Goal: Information Seeking & Learning: Learn about a topic

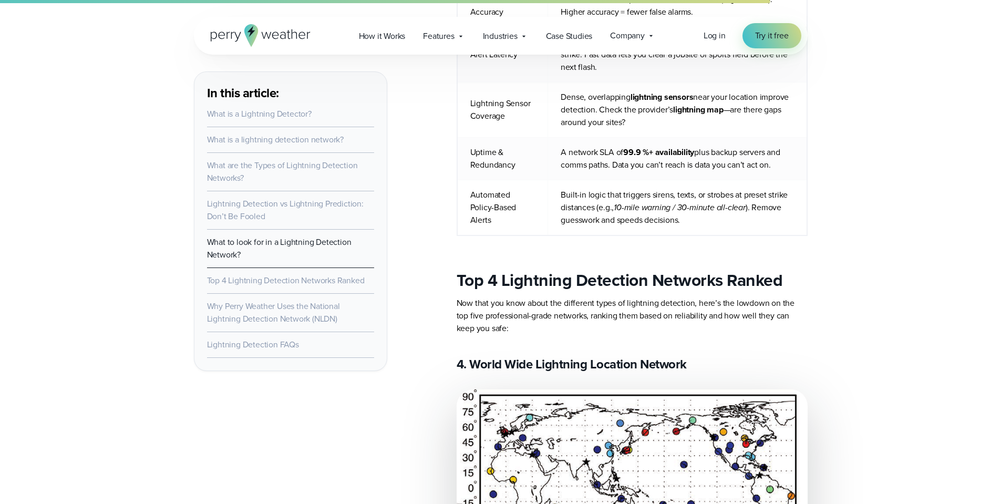
scroll to position [3677, 0]
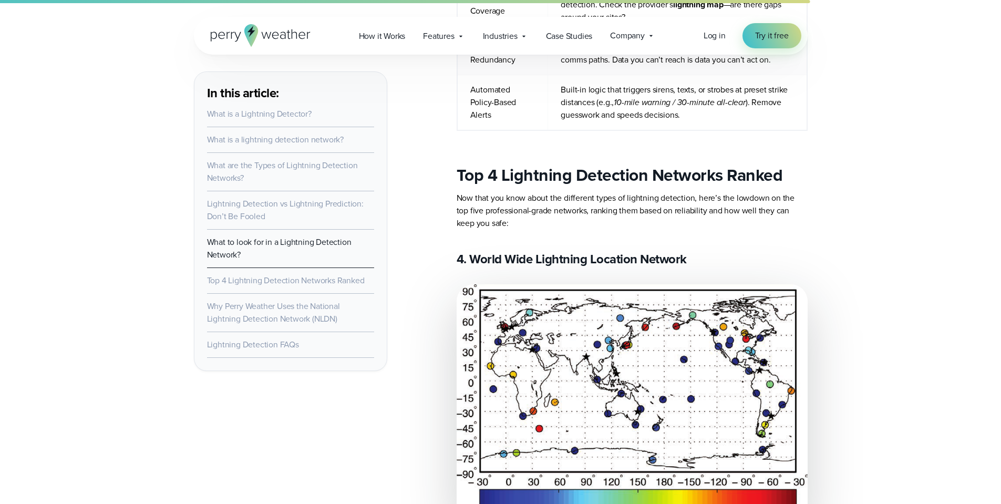
click at [268, 284] on link "Top 4 Lightning Detection Networks Ranked" at bounding box center [286, 280] width 158 height 12
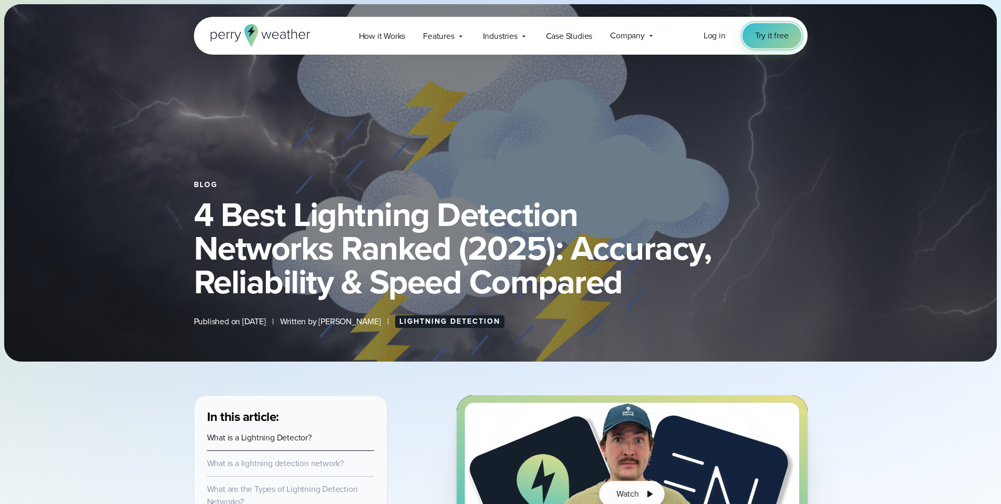
click at [766, 38] on span "Try it free" at bounding box center [772, 35] width 34 height 13
click at [444, 38] on span "Features" at bounding box center [438, 36] width 31 height 13
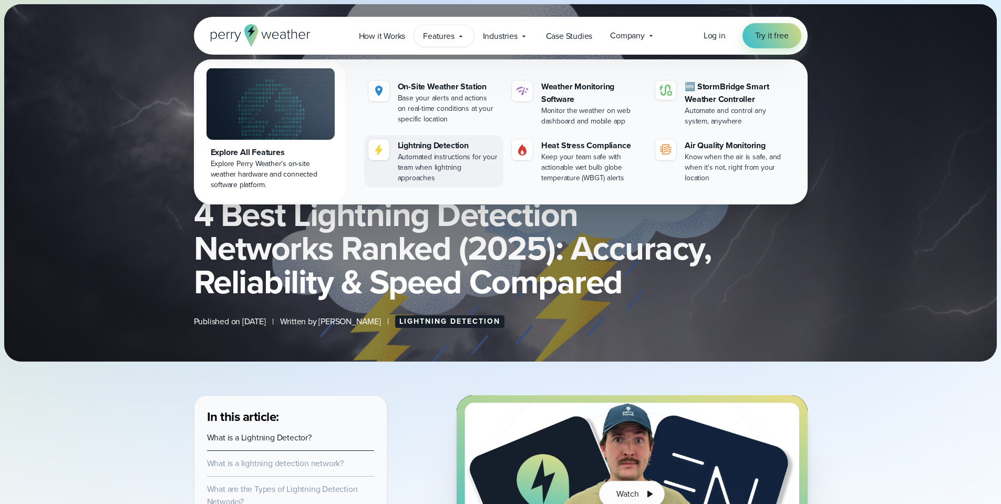
click at [380, 150] on img at bounding box center [378, 149] width 13 height 13
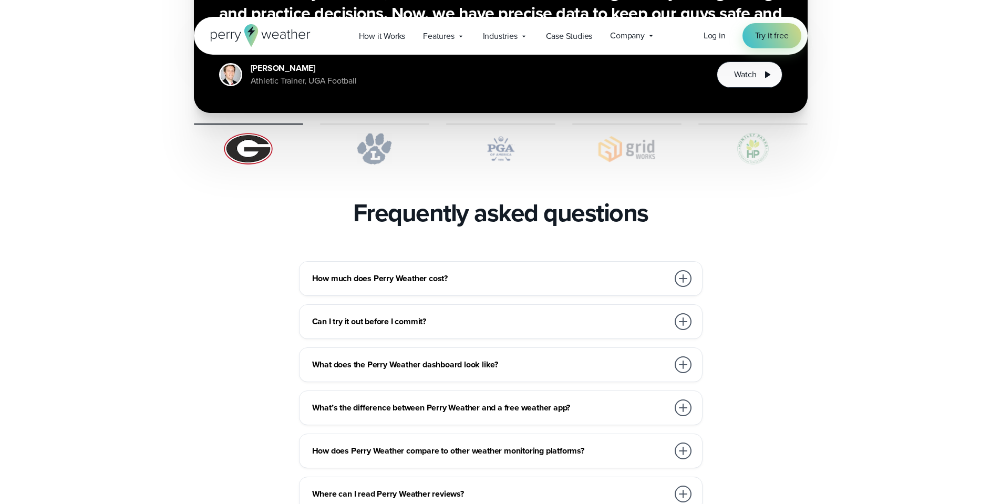
scroll to position [2206, 0]
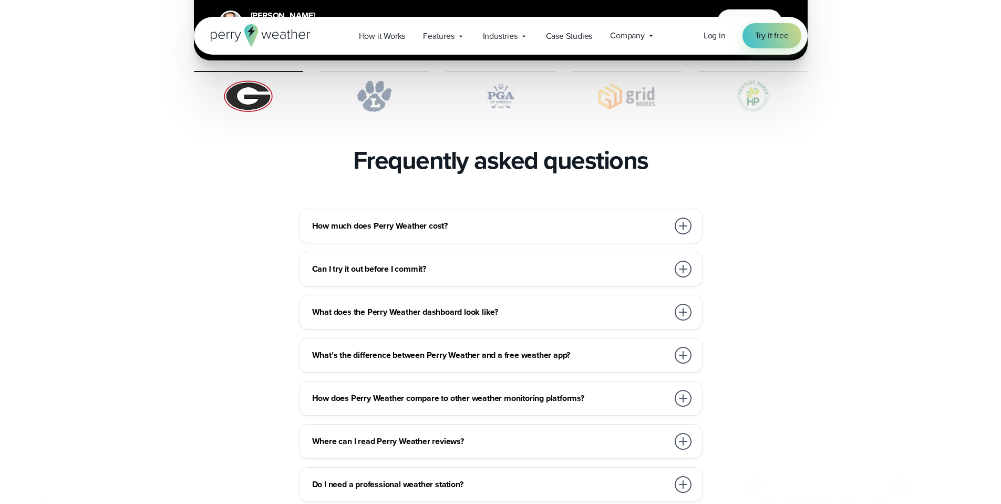
click at [371, 220] on h3 "How much does Perry Weather cost?" at bounding box center [490, 226] width 356 height 13
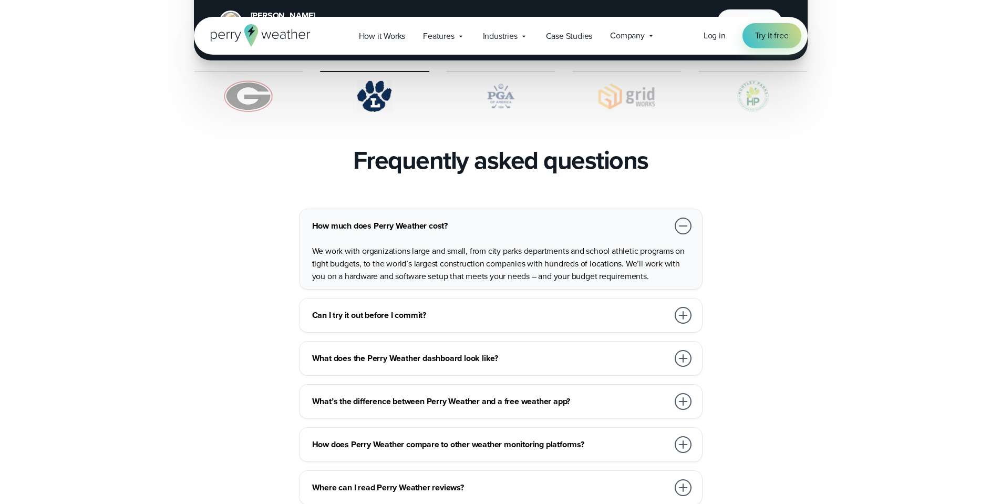
scroll to position [0, 0]
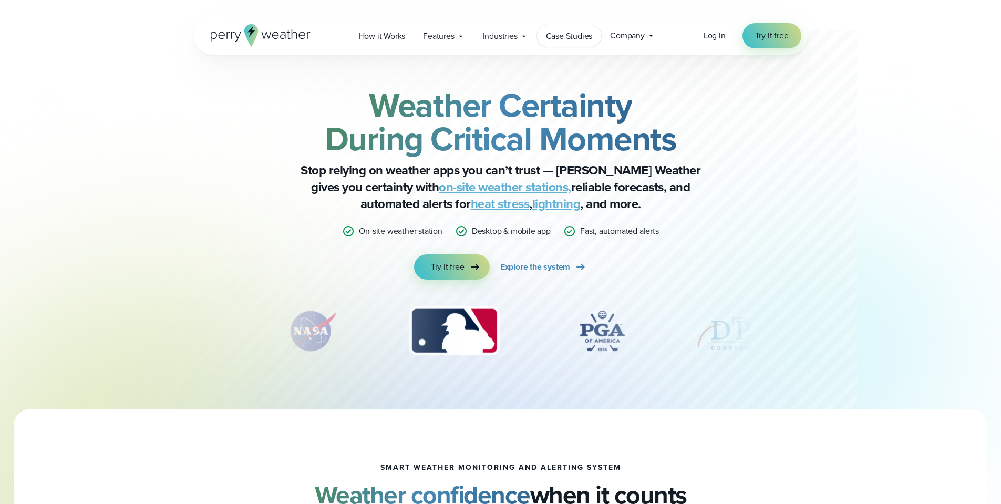
click at [585, 36] on span "Case Studies" at bounding box center [569, 36] width 47 height 13
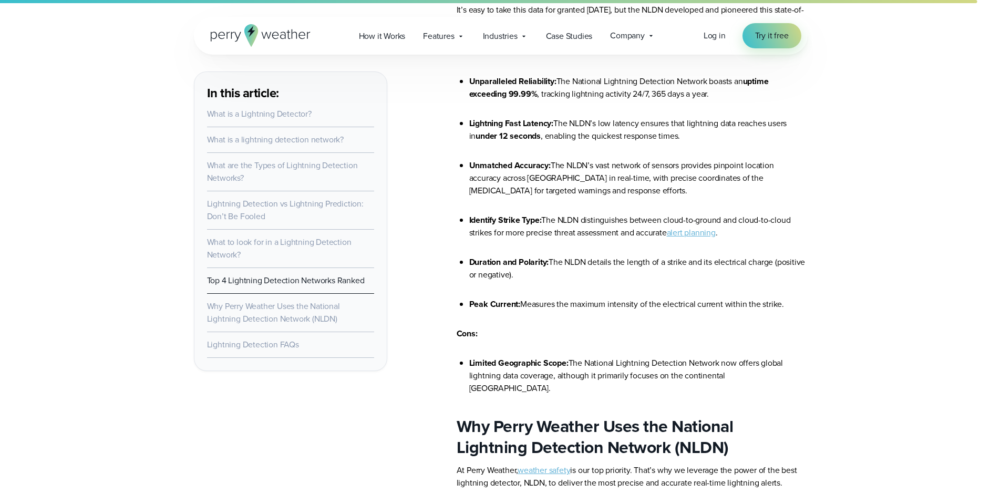
scroll to position [5516, 0]
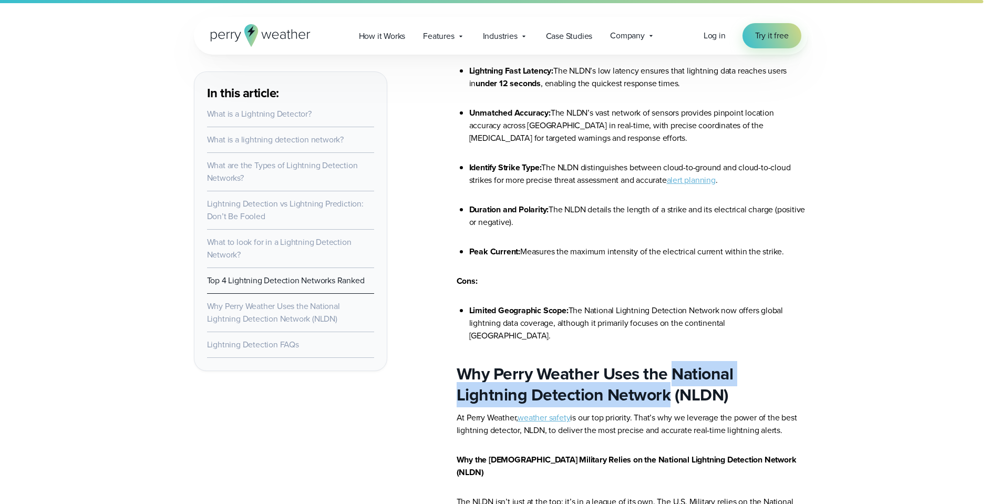
drag, startPoint x: 674, startPoint y: 334, endPoint x: 593, endPoint y: 357, distance: 85.1
click at [593, 363] on h2 "Why Perry Weather Uses the National Lightning Detection Network (NLDN)" at bounding box center [631, 384] width 351 height 42
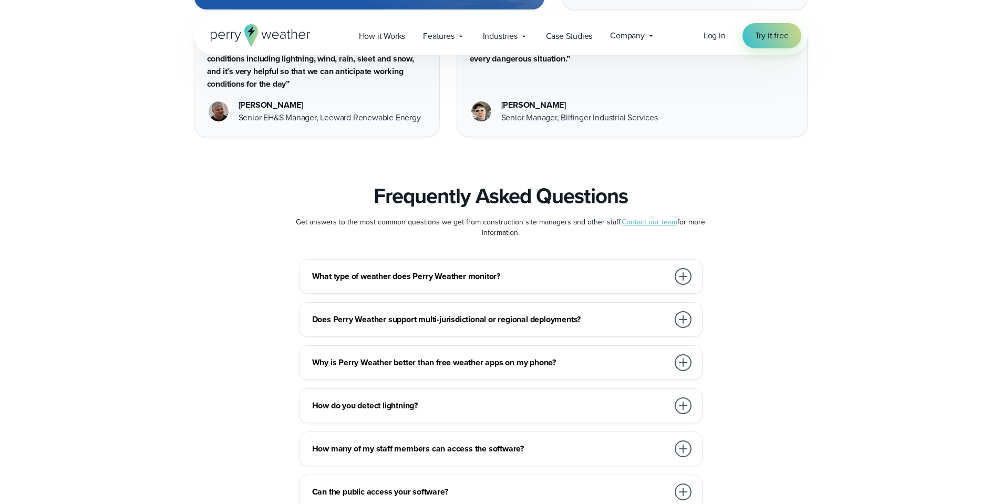
scroll to position [5568, 0]
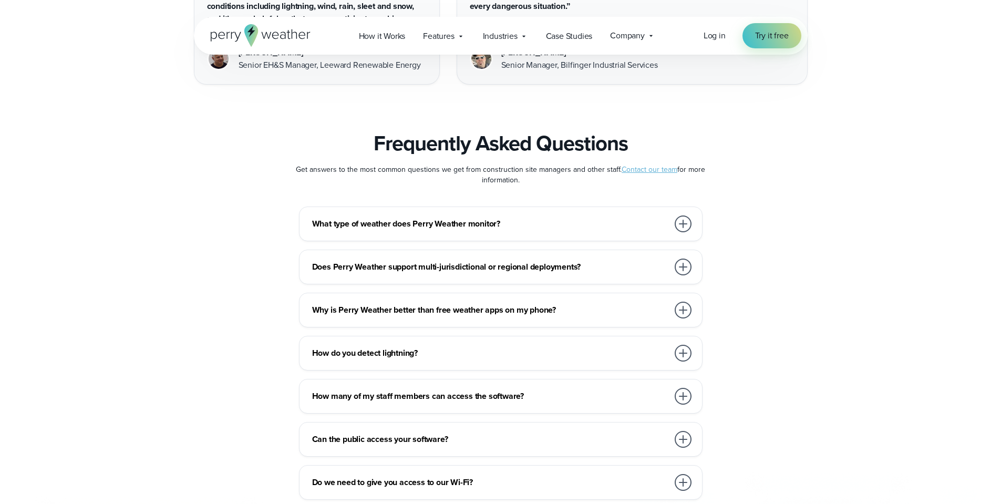
click at [428, 304] on h3 "Why is Perry Weather better than free weather apps on my phone?" at bounding box center [490, 310] width 356 height 13
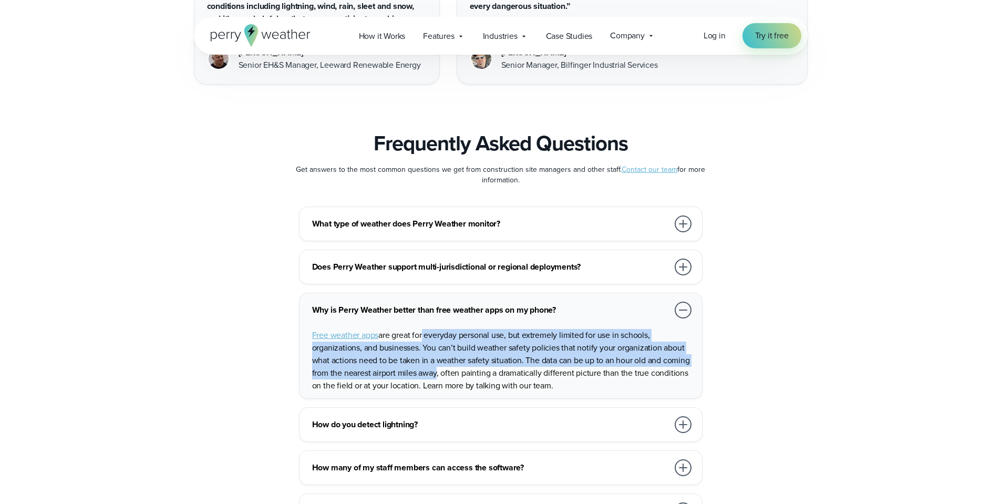
drag, startPoint x: 424, startPoint y: 309, endPoint x: 435, endPoint y: 353, distance: 45.0
click at [435, 353] on p "Free weather apps are great for everyday personal use, but extremely limited fo…" at bounding box center [502, 360] width 381 height 63
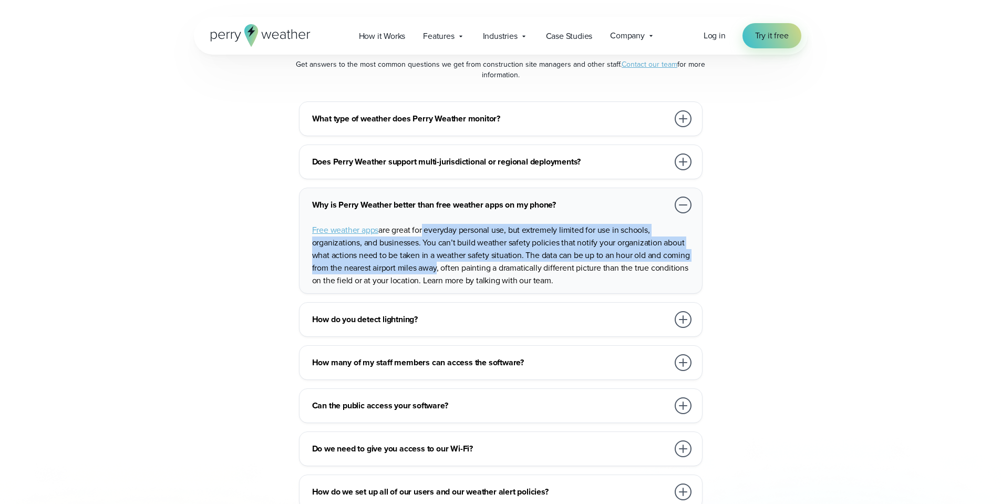
scroll to position [5726, 0]
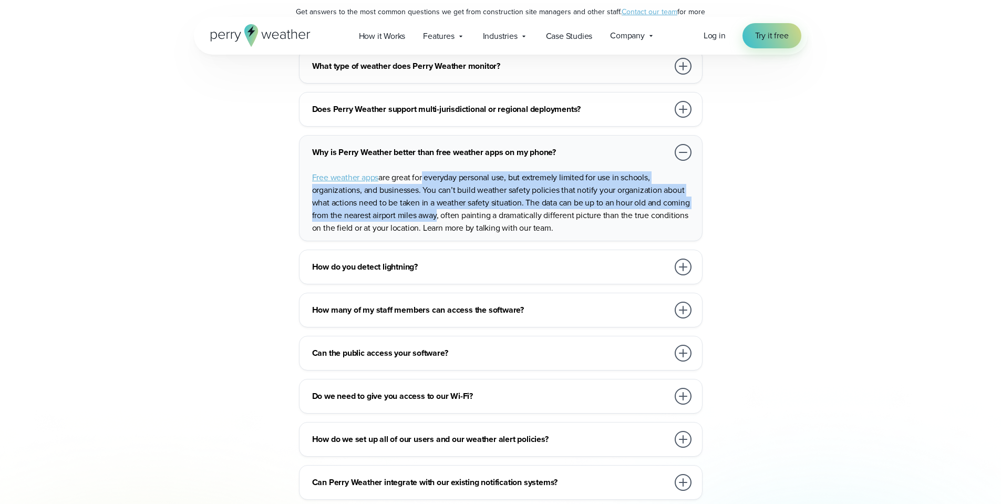
click at [349, 299] on div "How many of my staff members can access the software?" at bounding box center [502, 309] width 381 height 21
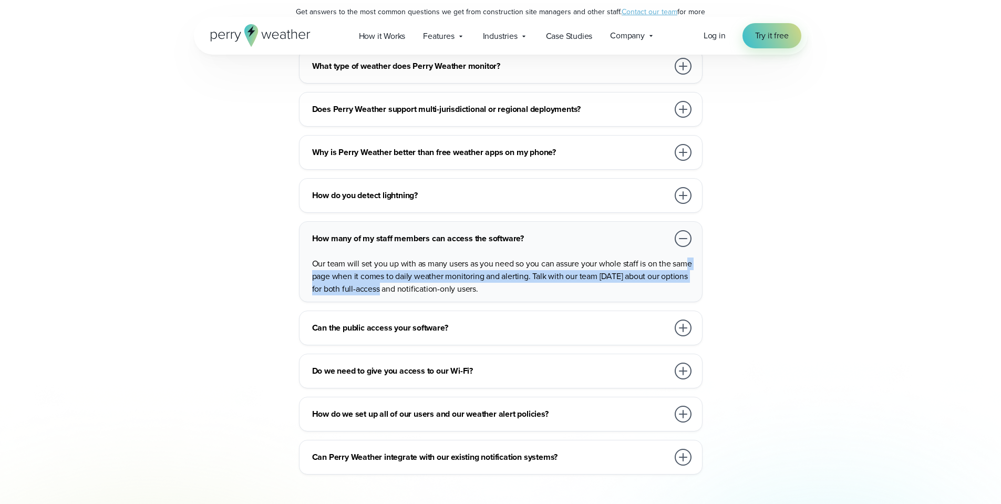
drag, startPoint x: 326, startPoint y: 252, endPoint x: 411, endPoint y: 259, distance: 85.9
click at [411, 259] on span "Our team will set you up with as many users as you need so you can assure your …" at bounding box center [502, 275] width 380 height 37
click at [375, 321] on h3 "Can the public access your software?" at bounding box center [490, 327] width 356 height 13
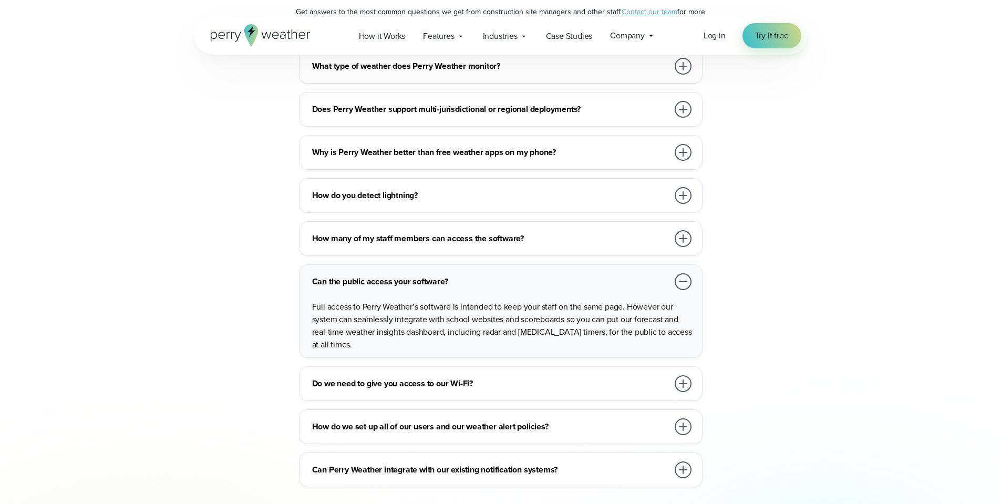
scroll to position [5778, 0]
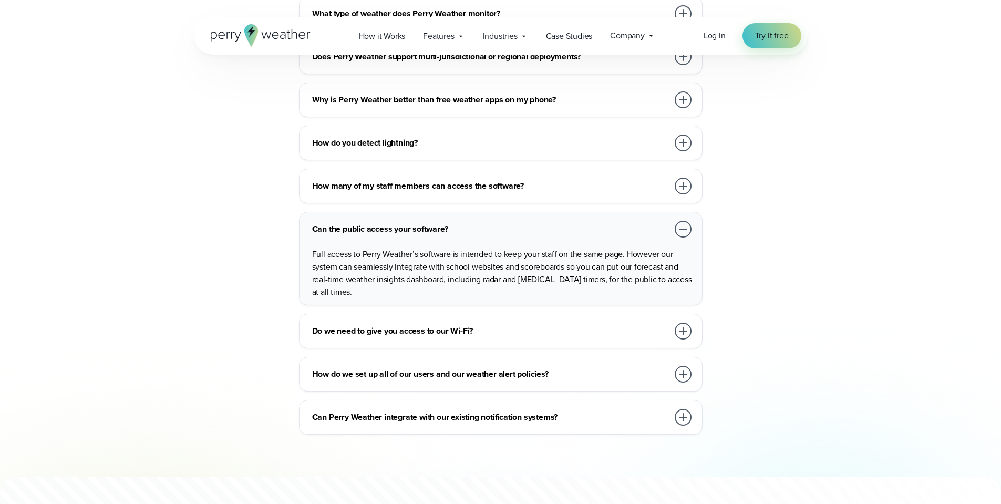
click at [372, 325] on h3 "Do we need to give you access to our Wi-Fi?" at bounding box center [490, 331] width 356 height 13
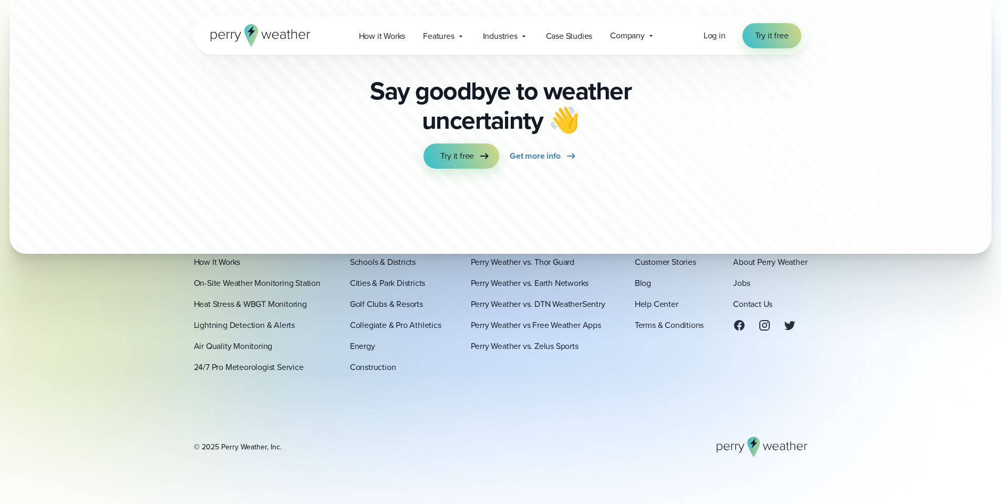
scroll to position [6289, 0]
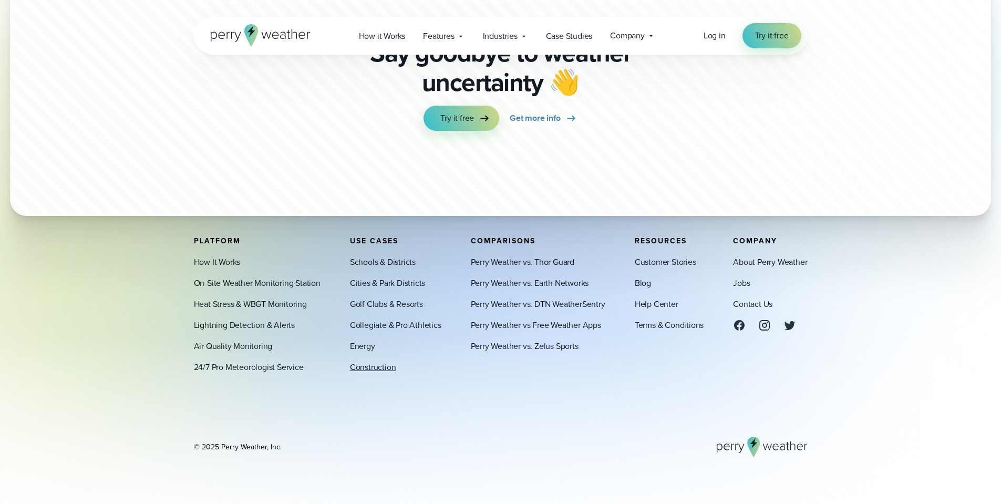
click at [366, 368] on link "Construction" at bounding box center [373, 367] width 46 height 13
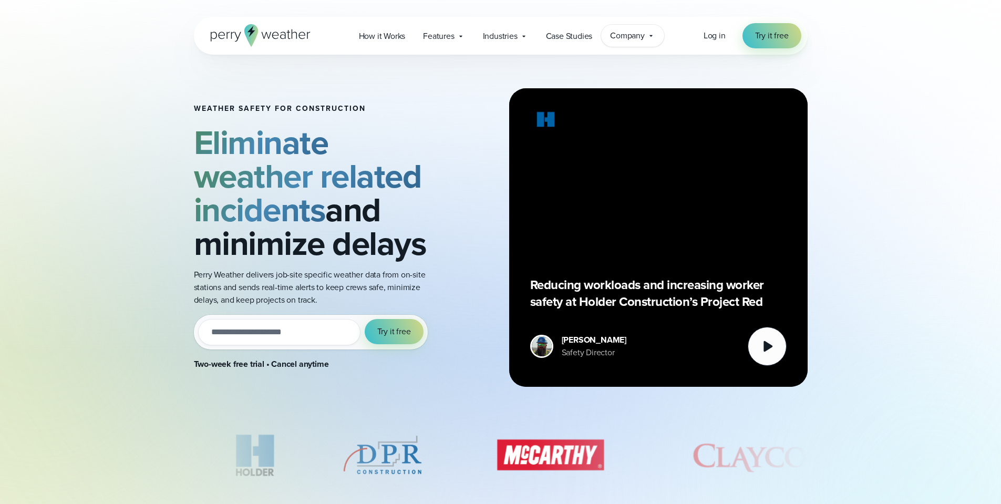
click at [641, 34] on span "Company" at bounding box center [627, 35] width 35 height 13
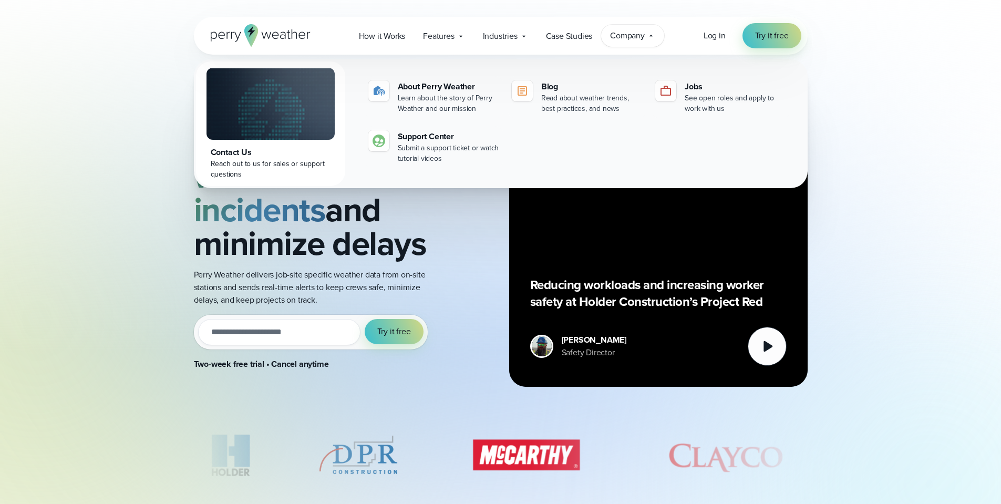
click at [641, 34] on span "Company" at bounding box center [627, 35] width 35 height 13
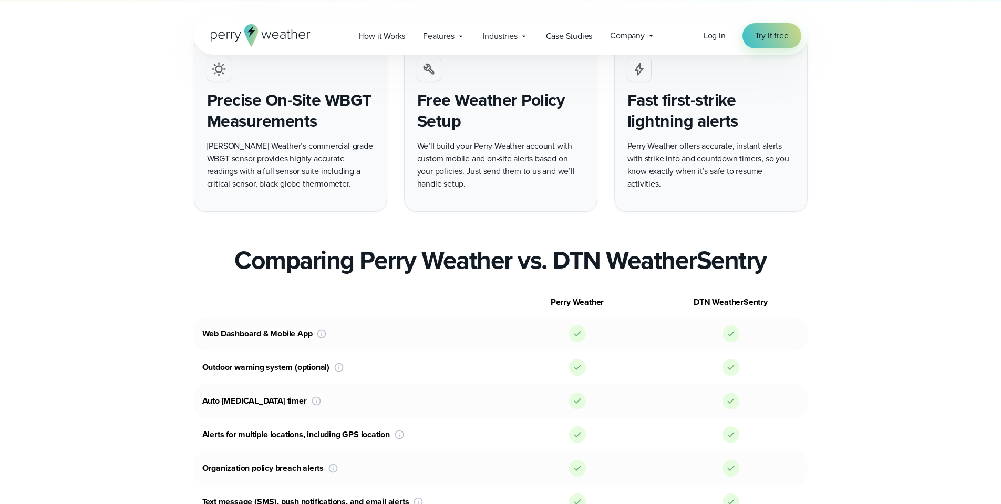
scroll to position [683, 0]
